Goal: Consume media (video, audio): Consume media (video, audio)

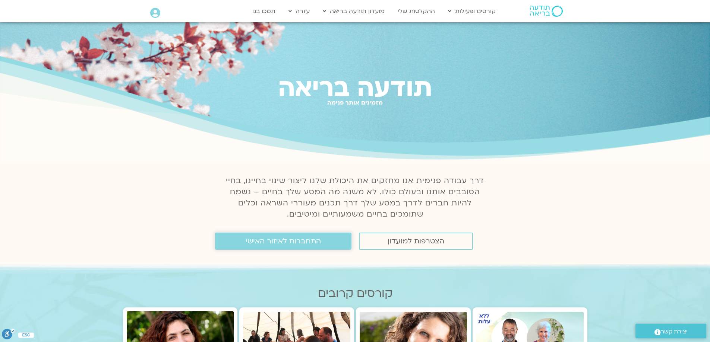
click at [285, 242] on span "התחברות לאיזור האישי" at bounding box center [282, 241] width 75 height 8
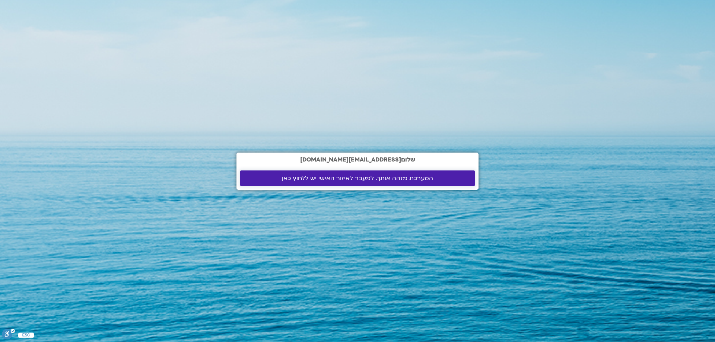
click at [397, 179] on span "המערכת מזהה אותך. למעבר לאיזור האישי יש ללחוץ כאן" at bounding box center [357, 178] width 151 height 7
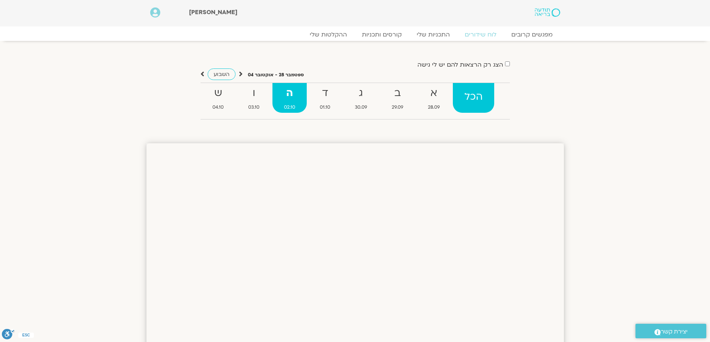
click at [471, 100] on strong "הכל" at bounding box center [473, 97] width 41 height 17
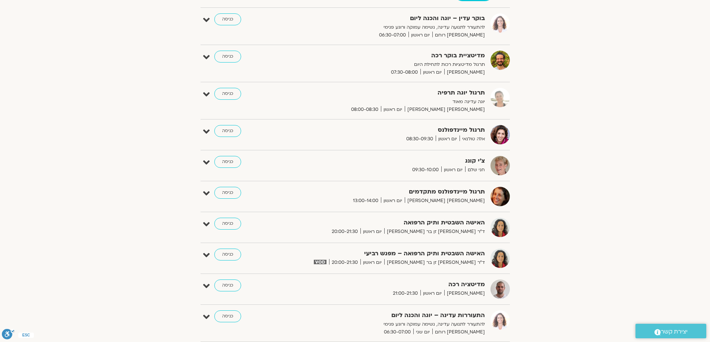
scroll to position [149, 0]
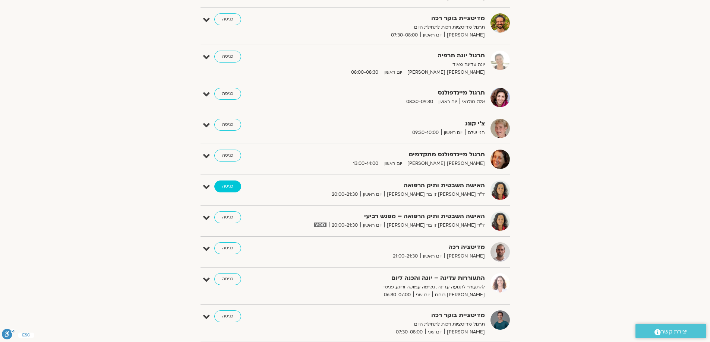
click at [227, 188] on link "כניסה" at bounding box center [227, 187] width 27 height 12
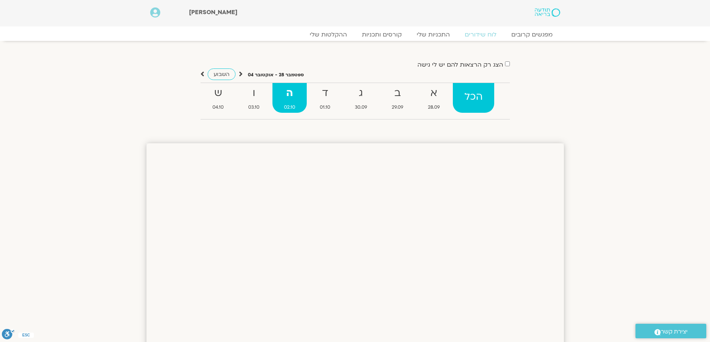
click at [478, 97] on strong "הכל" at bounding box center [473, 97] width 41 height 17
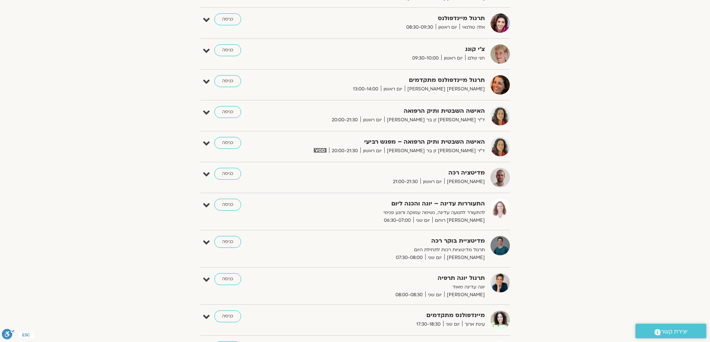
scroll to position [186, 0]
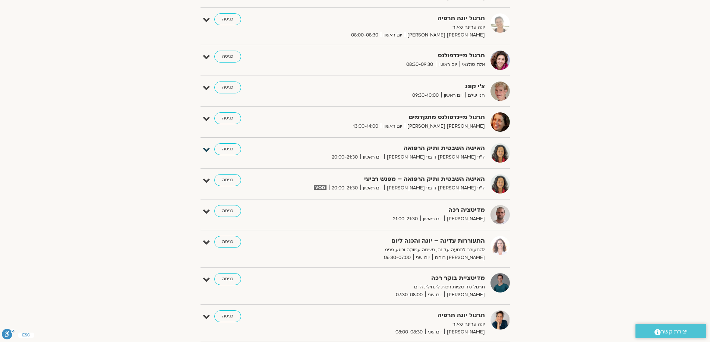
click at [204, 152] on icon at bounding box center [206, 150] width 7 height 10
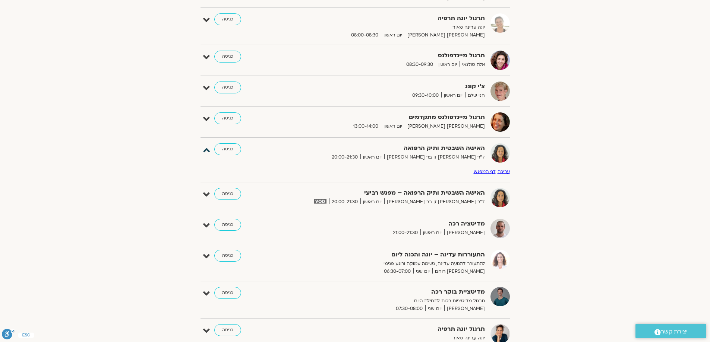
click at [204, 152] on icon at bounding box center [206, 150] width 7 height 10
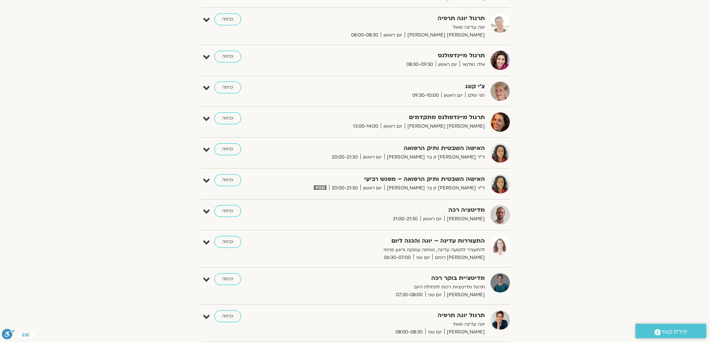
click at [326, 188] on img at bounding box center [320, 188] width 12 height 4
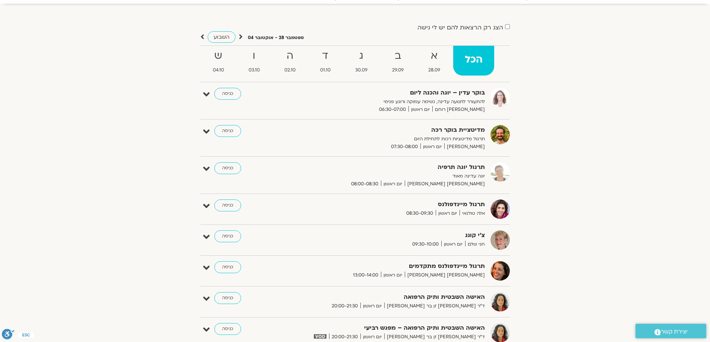
scroll to position [0, 0]
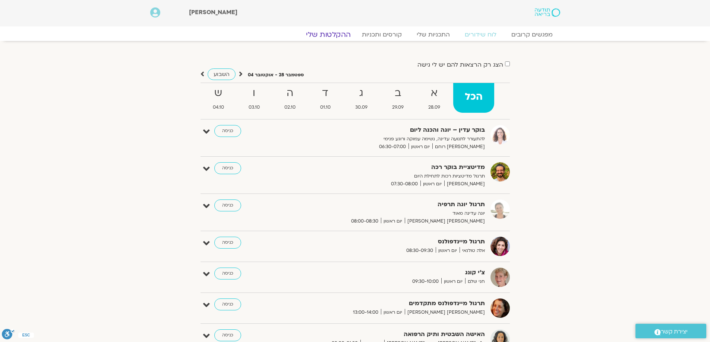
click at [330, 32] on link "ההקלטות שלי" at bounding box center [328, 34] width 63 height 9
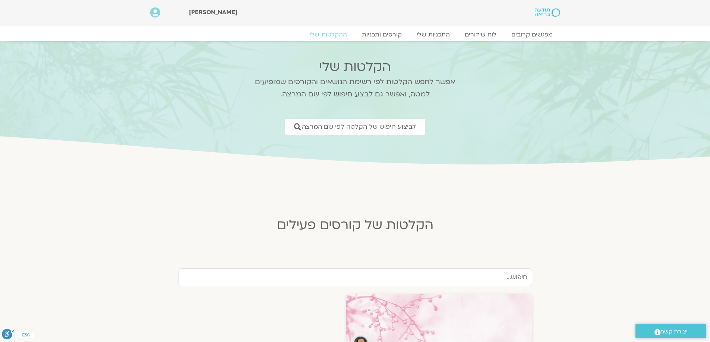
click at [526, 279] on input "text" at bounding box center [355, 278] width 354 height 18
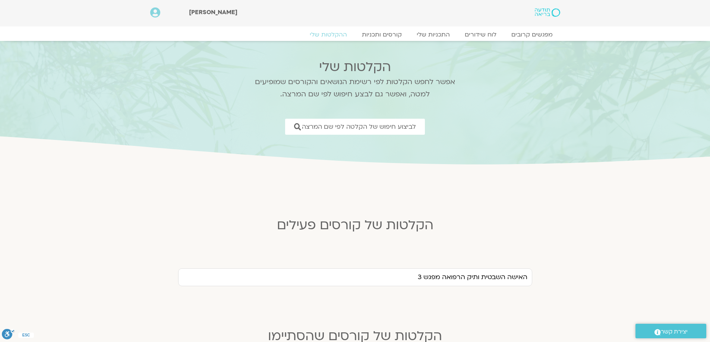
scroll to position [74, 0]
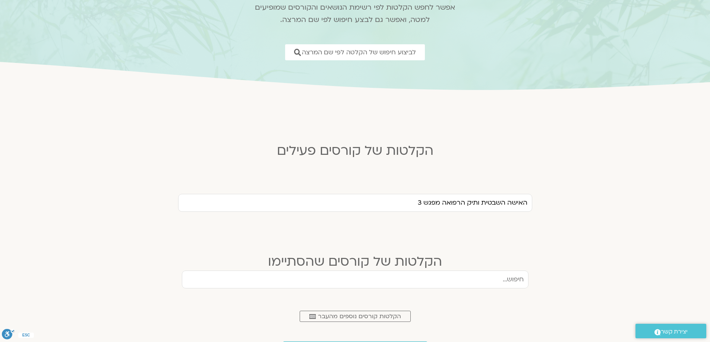
click at [489, 202] on input "האישה השבטית ותיק הרפואה מפגש 3" at bounding box center [355, 203] width 354 height 18
type input "האישה השבטית ותיק הרפואה מפגש 3"
click at [507, 279] on input "text" at bounding box center [355, 280] width 346 height 18
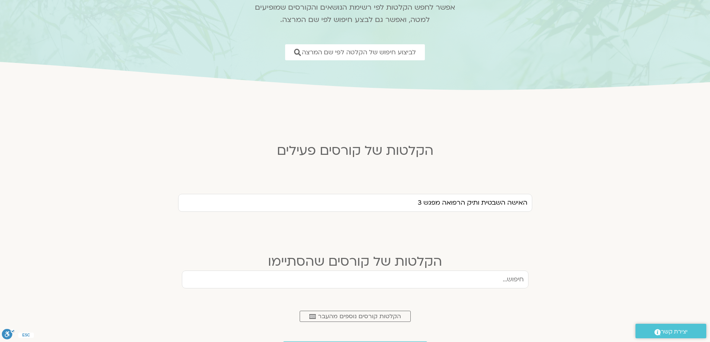
paste input "האישה השבטית ותיק הרפואה מפגש 3"
type input "האישה השבטית ותיק הרפואה מפגש 3"
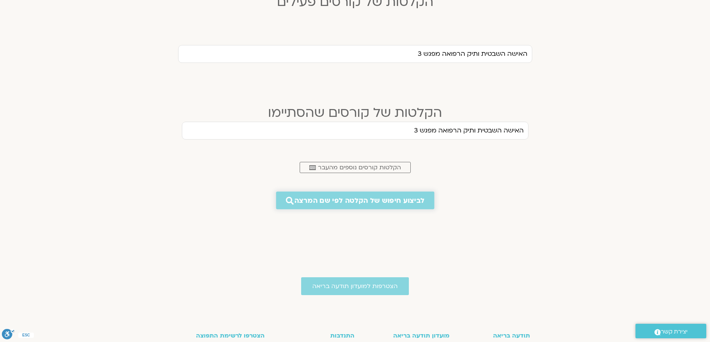
scroll to position [112, 0]
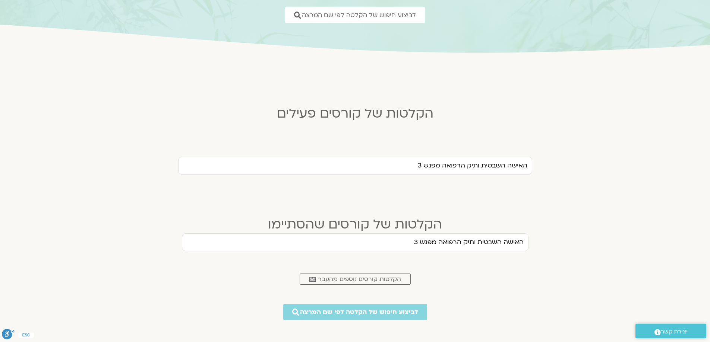
click at [465, 165] on input "האישה השבטית ותיק הרפואה מפגש 3" at bounding box center [355, 166] width 354 height 18
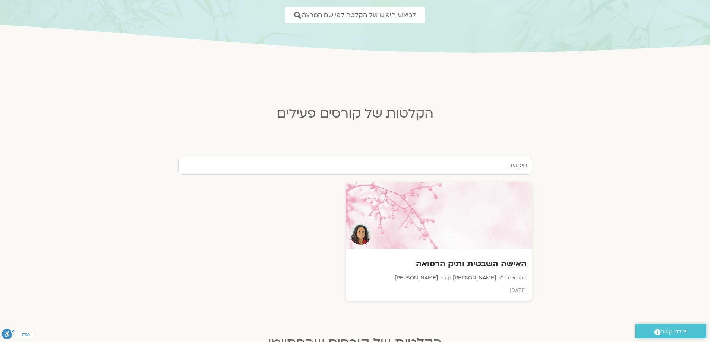
scroll to position [0, 0]
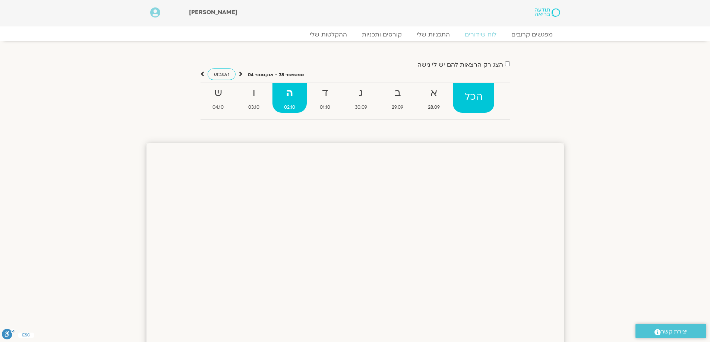
click at [473, 96] on strong "הכל" at bounding box center [473, 97] width 41 height 17
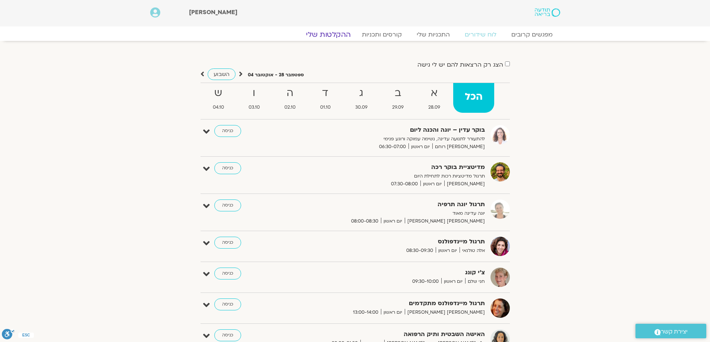
click at [330, 33] on link "ההקלטות שלי" at bounding box center [328, 34] width 63 height 9
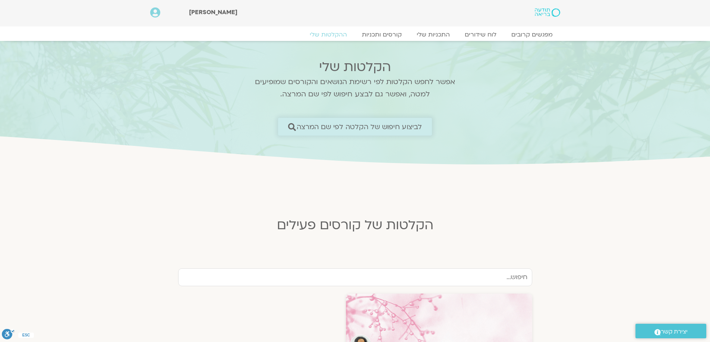
click at [381, 127] on span "לביצוע חיפוש של הקלטה לפי שם המרצה" at bounding box center [360, 127] width 126 height 8
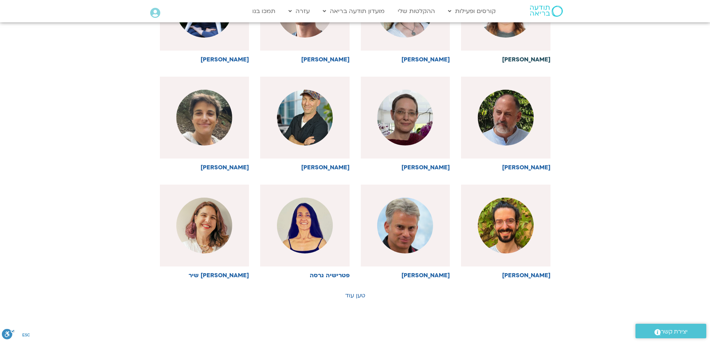
scroll to position [298, 0]
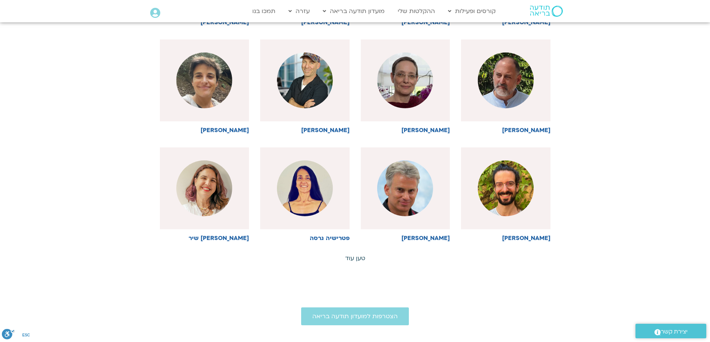
click at [352, 258] on link "טען עוד" at bounding box center [355, 258] width 20 height 8
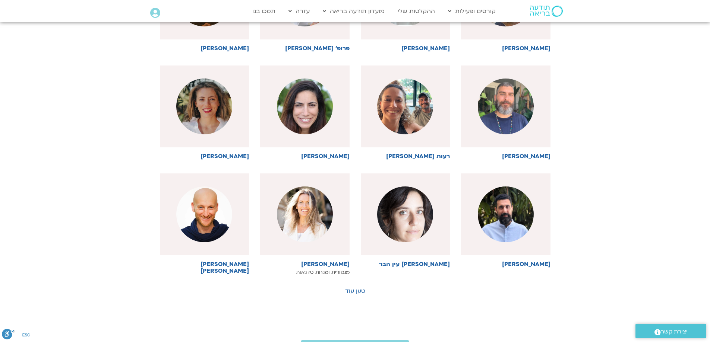
scroll to position [633, 0]
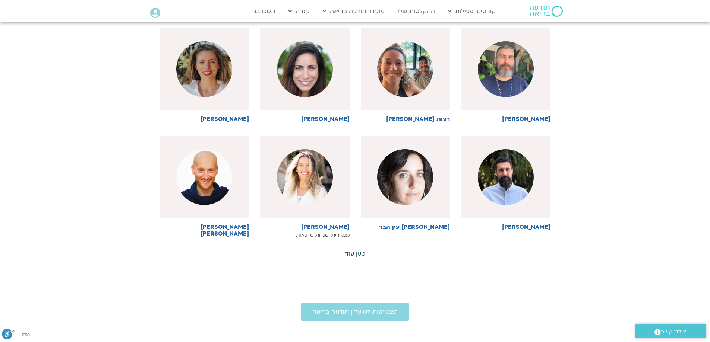
click at [359, 253] on link "טען עוד" at bounding box center [355, 254] width 20 height 8
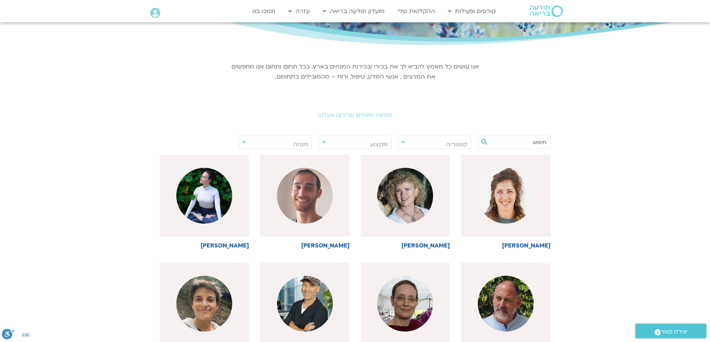
scroll to position [0, 0]
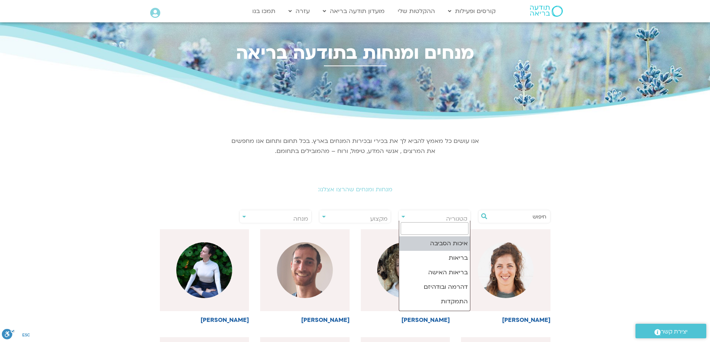
click at [400, 216] on span "קטגוריה" at bounding box center [435, 218] width 72 height 17
click at [244, 219] on span "מנחה" at bounding box center [276, 218] width 72 height 17
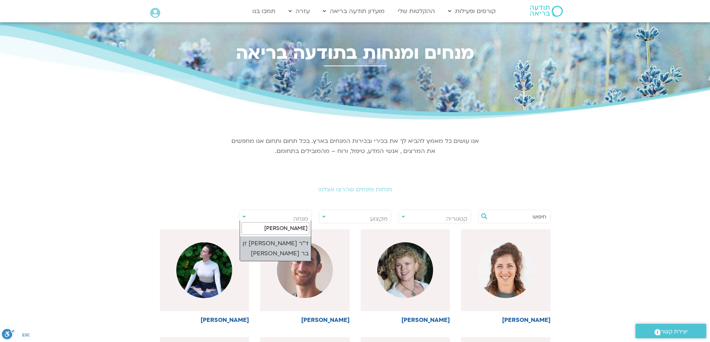
type input "[PERSON_NAME]"
select select "****"
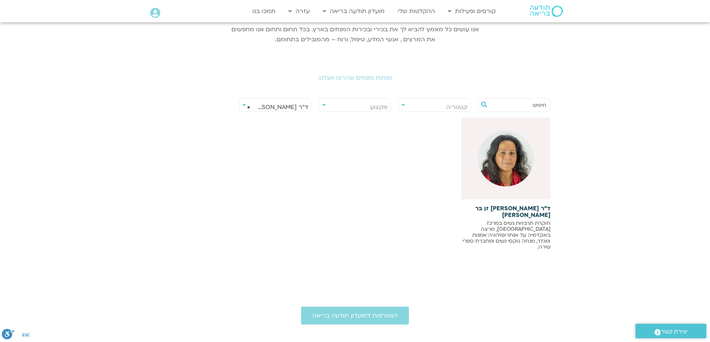
scroll to position [223, 0]
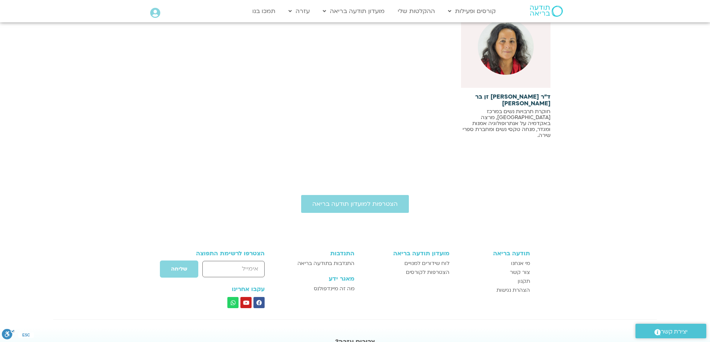
click at [520, 82] on div at bounding box center [505, 47] width 89 height 82
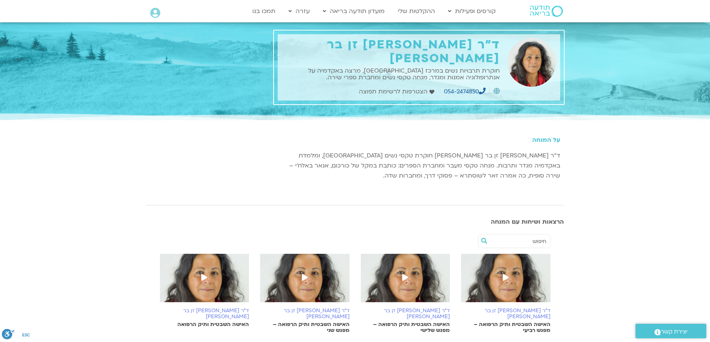
scroll to position [74, 0]
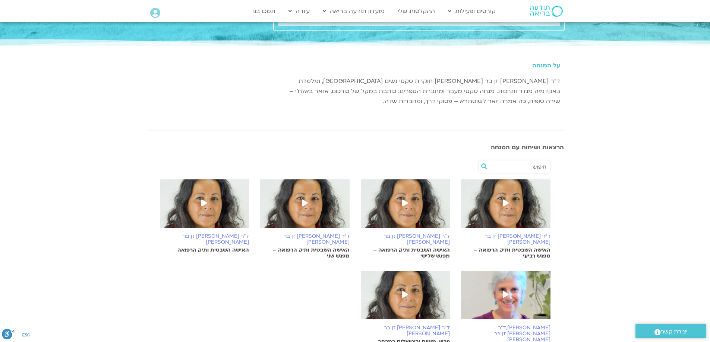
click at [422, 234] on h6 "ד״ר [PERSON_NAME] זן בר [PERSON_NAME]" at bounding box center [405, 240] width 89 height 12
